Goal: Task Accomplishment & Management: Manage account settings

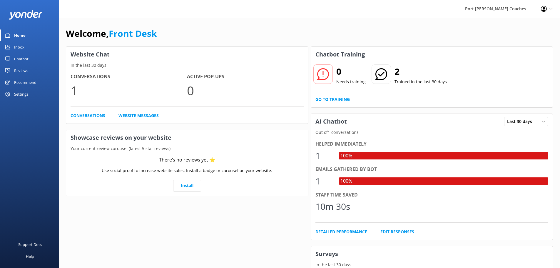
click at [548, 10] on div "Profile Settings Logout" at bounding box center [546, 9] width 26 height 18
click at [530, 27] on link "Profile Settings" at bounding box center [530, 25] width 59 height 15
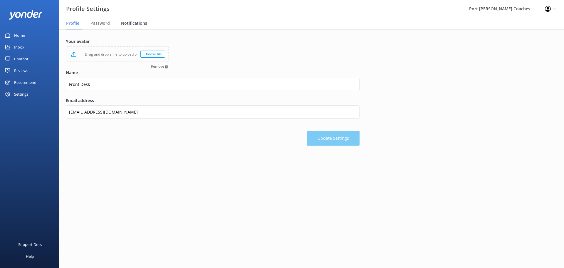
click at [133, 22] on span "Notifications" at bounding box center [134, 23] width 26 height 6
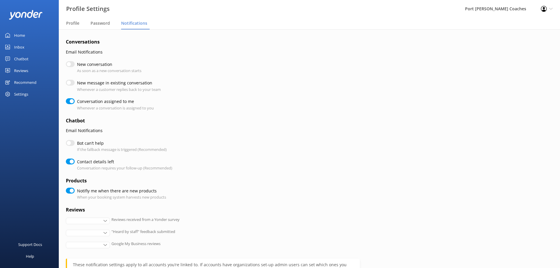
checkbox input "true"
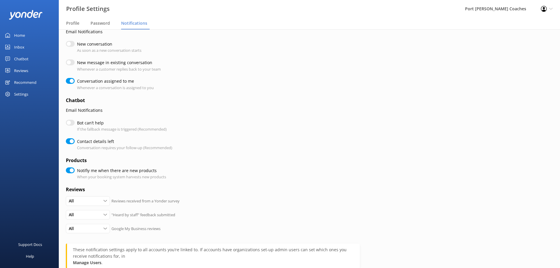
scroll to position [29, 0]
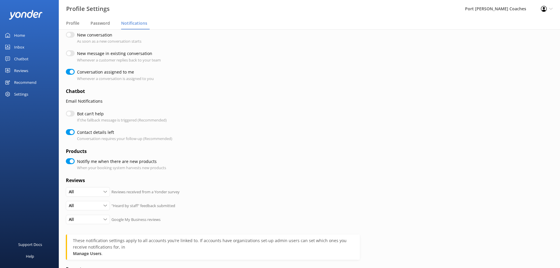
click at [70, 112] on input "Bot can’t help" at bounding box center [70, 113] width 9 height 6
checkbox input "true"
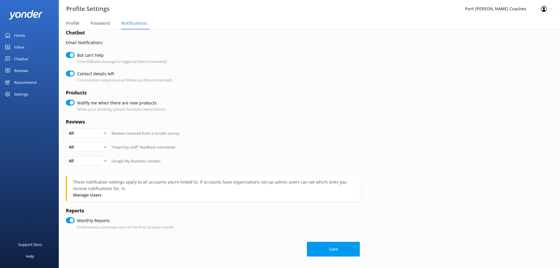
scroll to position [88, 0]
click at [334, 251] on button "Save" at bounding box center [333, 248] width 53 height 15
checkbox input "true"
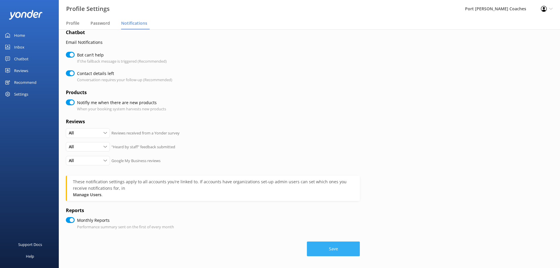
checkbox input "true"
click at [549, 9] on icon at bounding box center [551, 9] width 4 height 4
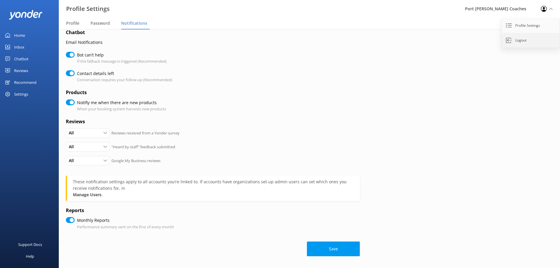
click at [529, 39] on link "Logout" at bounding box center [530, 40] width 59 height 15
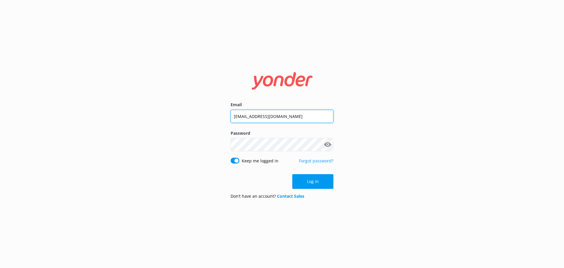
click at [241, 115] on input "[EMAIL_ADDRESS][DOMAIN_NAME]" at bounding box center [282, 116] width 103 height 13
type input "[EMAIL_ADDRESS][DOMAIN_NAME]"
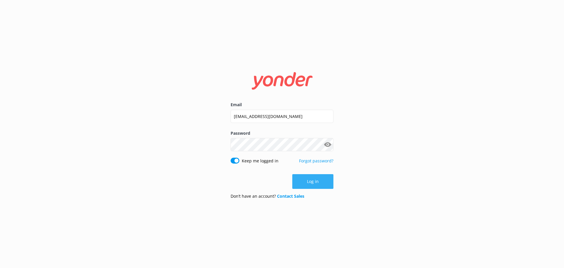
click at [312, 180] on button "Log in" at bounding box center [312, 181] width 41 height 15
